Goal: Transaction & Acquisition: Purchase product/service

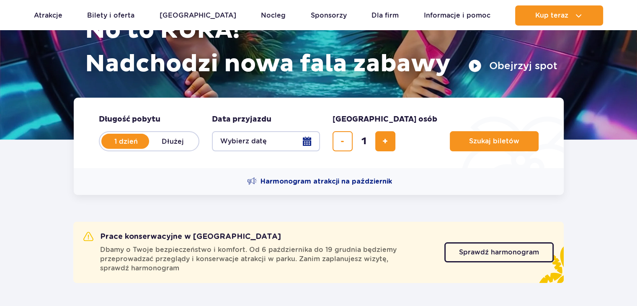
scroll to position [126, 0]
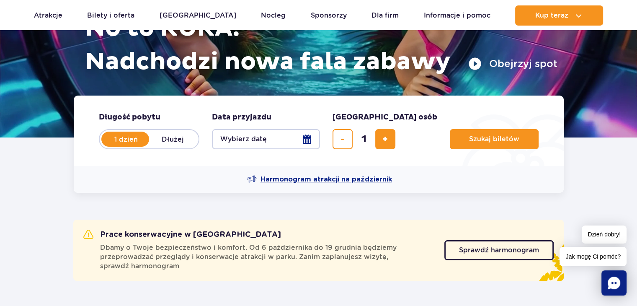
click at [304, 180] on span "Harmonogram atrakcji na październik" at bounding box center [327, 179] width 132 height 9
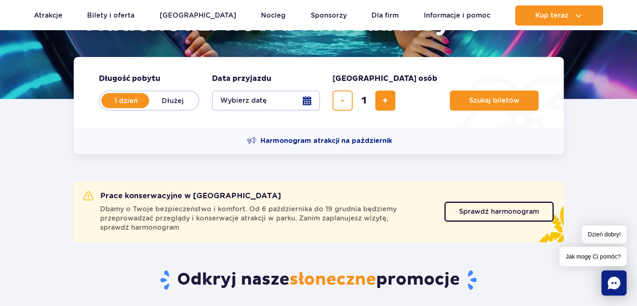
scroll to position [168, 0]
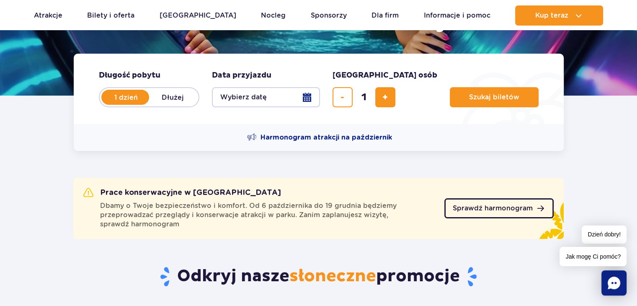
click at [461, 208] on span "Sprawdź harmonogram" at bounding box center [493, 208] width 80 height 7
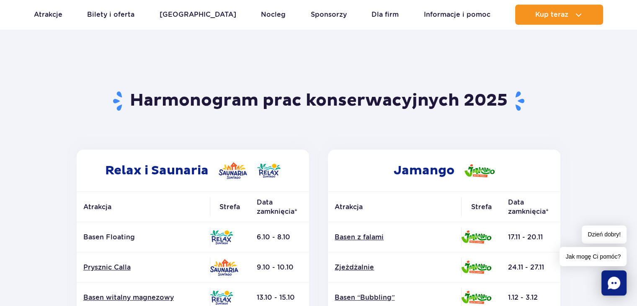
scroll to position [126, 0]
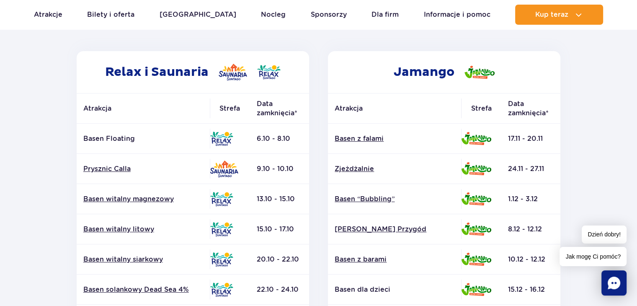
click at [319, 213] on div "Jamango Atrakcja Strefa Data zamknięcia* Basen z falami Zjeżdżalnie Surf Air" at bounding box center [445, 278] width 252 height 454
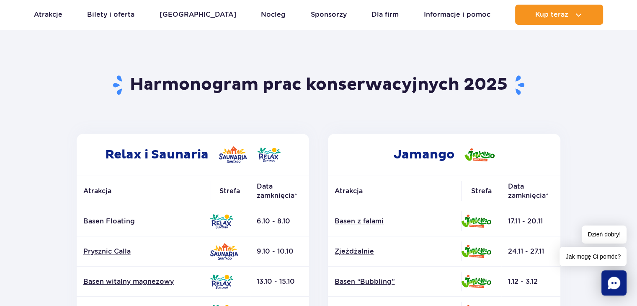
scroll to position [0, 0]
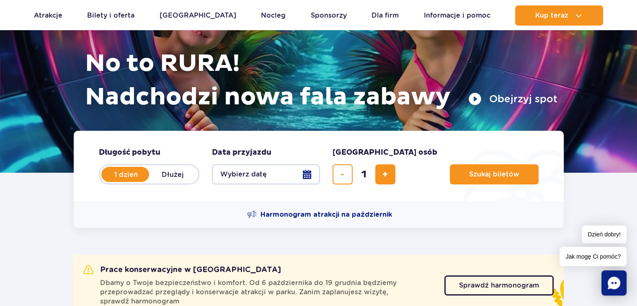
scroll to position [126, 0]
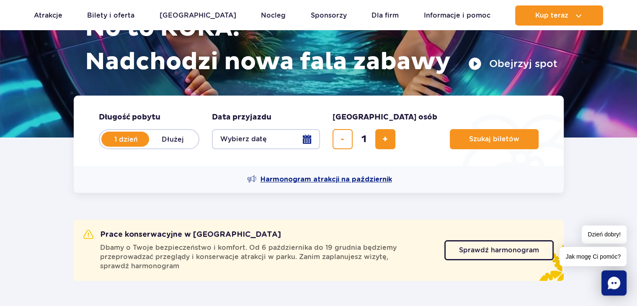
click at [302, 178] on span "Harmonogram atrakcji na październik" at bounding box center [327, 179] width 132 height 9
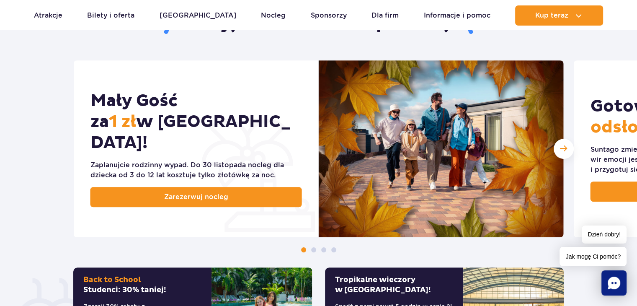
scroll to position [419, 0]
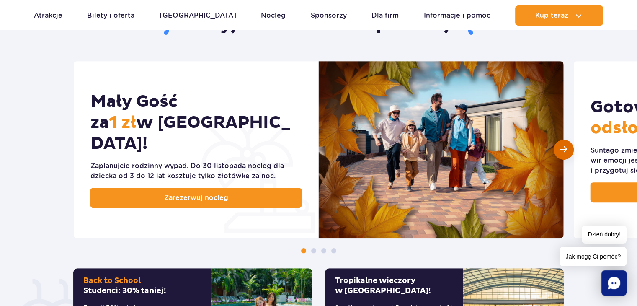
click at [560, 148] on span "Następny slajd" at bounding box center [563, 149] width 7 height 8
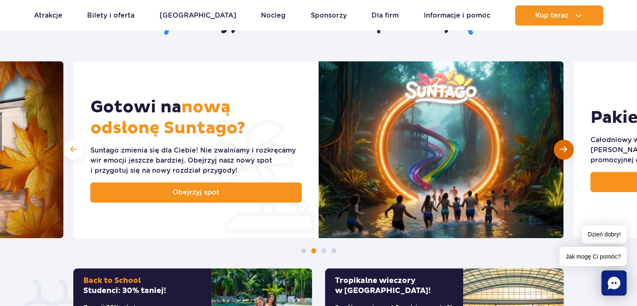
click at [565, 148] on span "Następny slajd" at bounding box center [563, 149] width 7 height 8
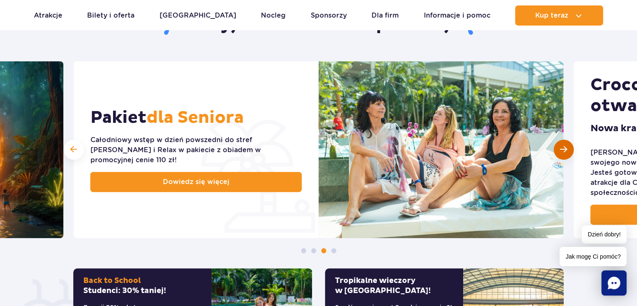
click at [564, 147] on span "Następny slajd" at bounding box center [563, 149] width 7 height 8
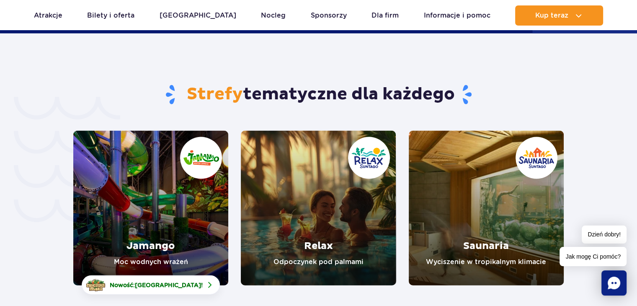
scroll to position [1760, 0]
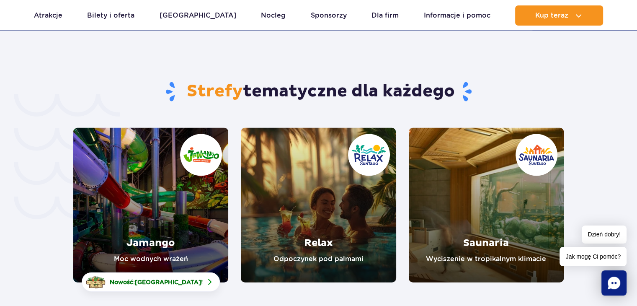
click at [160, 208] on link "Jamango" at bounding box center [150, 205] width 155 height 155
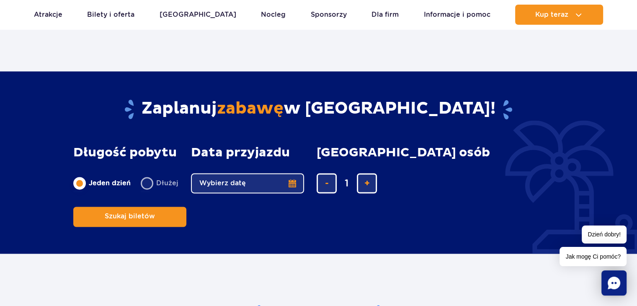
scroll to position [1341, 0]
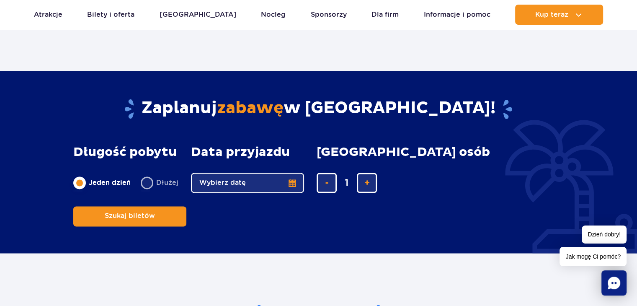
click at [288, 180] on button "Wybierz datę" at bounding box center [247, 183] width 113 height 20
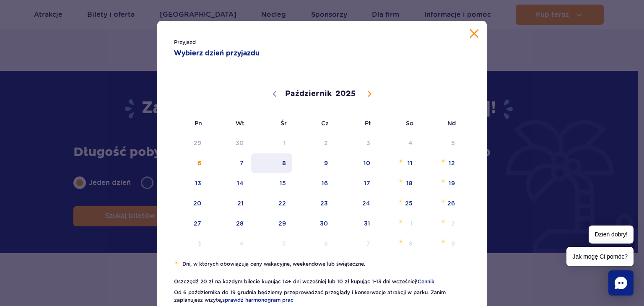
click at [279, 161] on span "8" at bounding box center [271, 162] width 42 height 19
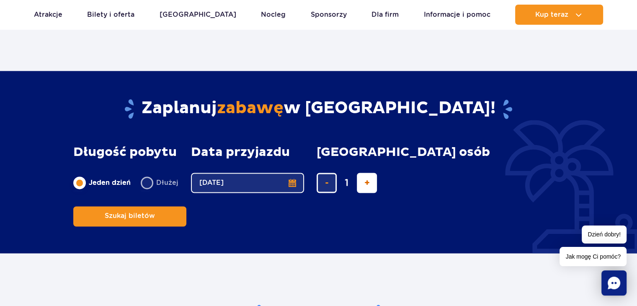
click at [365, 183] on span "dodaj bilet" at bounding box center [367, 183] width 5 height 0
type input "5"
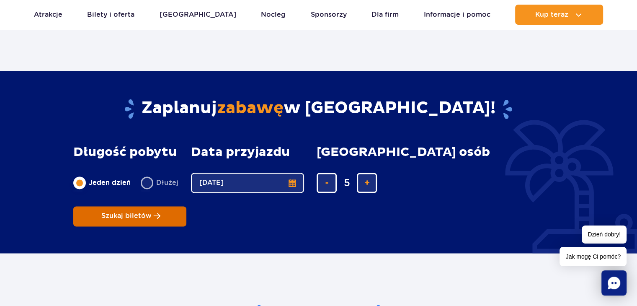
click at [152, 212] on span "Szukaj biletów" at bounding box center [126, 216] width 50 height 8
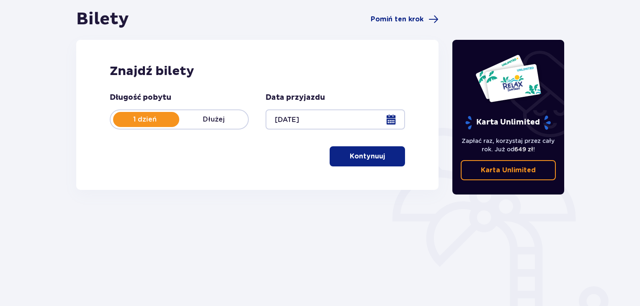
scroll to position [79, 0]
